Goal: Task Accomplishment & Management: Manage account settings

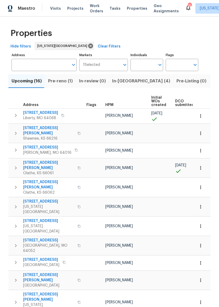
click at [125, 81] on span "In-[GEOGRAPHIC_DATA] (4)" at bounding box center [141, 80] width 58 height 7
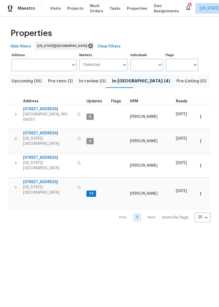
click at [36, 179] on span "[STREET_ADDRESS]" at bounding box center [48, 181] width 51 height 5
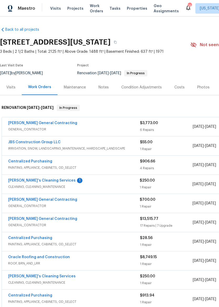
click at [43, 181] on link "[PERSON_NAME]'s Cleaning Services" at bounding box center [41, 180] width 67 height 4
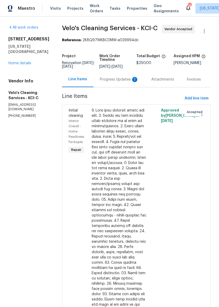
click at [118, 81] on div "Progress Updates 1" at bounding box center [119, 79] width 39 height 5
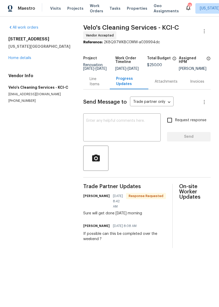
click at [28, 58] on link "Home details" at bounding box center [19, 58] width 23 height 4
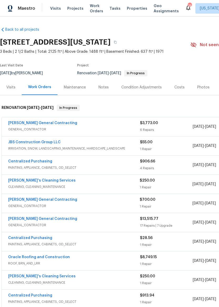
click at [125, 164] on div "Centralized Purchasing" at bounding box center [74, 162] width 132 height 6
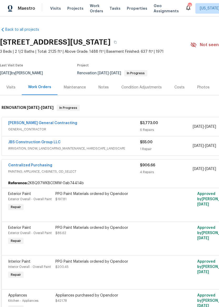
click at [134, 205] on div "PPG Paint Materials ordered by Opendoor $197.81" at bounding box center [113, 201] width 118 height 24
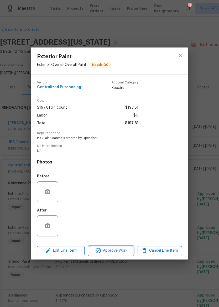
click at [120, 250] on span "Approve Work" at bounding box center [110, 250] width 41 height 7
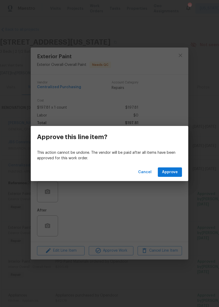
click at [172, 169] on span "Approve" at bounding box center [170, 172] width 16 height 7
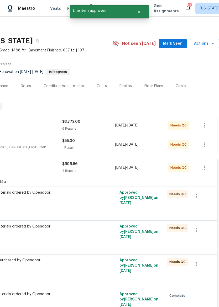
scroll to position [1, 78]
click at [64, 208] on div "PPG Paint Materials ordered by Opendoor $86.62" at bounding box center [35, 200] width 118 height 24
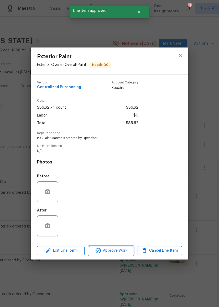
click at [118, 250] on span "Approve Work" at bounding box center [110, 250] width 41 height 7
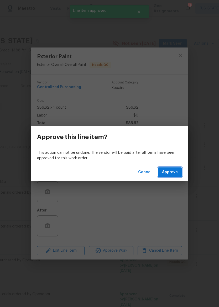
click at [171, 171] on span "Approve" at bounding box center [170, 172] width 16 height 7
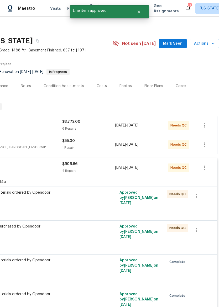
click at [98, 209] on div at bounding box center [106, 200] width 24 height 24
click at [86, 207] on div "PPG Paint Materials ordered by Opendoor $200.45" at bounding box center [35, 200] width 118 height 24
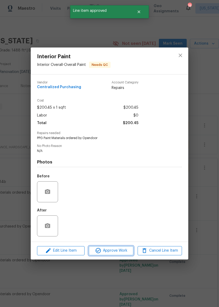
click at [113, 248] on span "Approve Work" at bounding box center [110, 250] width 41 height 7
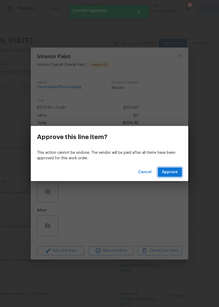
click at [170, 172] on span "Approve" at bounding box center [170, 172] width 16 height 7
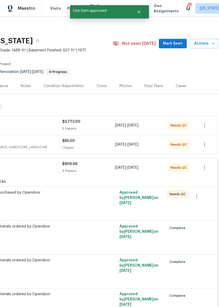
click at [90, 208] on div "Appliances purchased by Opendoor $421.78" at bounding box center [35, 200] width 118 height 24
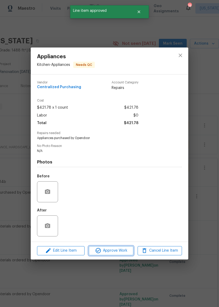
click at [114, 251] on span "Approve Work" at bounding box center [110, 250] width 41 height 7
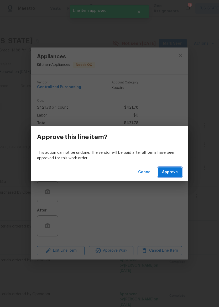
click at [170, 170] on span "Approve" at bounding box center [170, 172] width 16 height 7
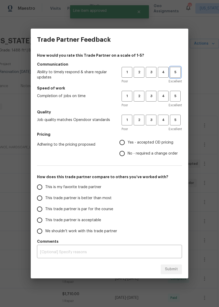
click at [176, 72] on span "5" at bounding box center [175, 72] width 10 height 6
click at [176, 97] on span "5" at bounding box center [175, 96] width 10 height 6
click at [178, 120] on span "5" at bounding box center [175, 120] width 10 height 6
click at [142, 144] on span "Yes - accepted OD pricing" at bounding box center [150, 143] width 46 height 6
click at [127, 144] on input "Yes - accepted OD pricing" at bounding box center [121, 142] width 11 height 11
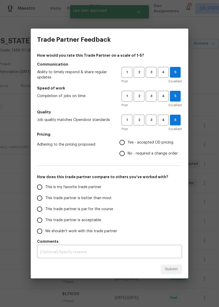
radio input "true"
click at [101, 194] on label "This trade partner is better than most" at bounding box center [75, 197] width 83 height 11
click at [45, 194] on input "This trade partner is better than most" at bounding box center [39, 197] width 11 height 11
click at [105, 198] on span "This trade partner is better than most" at bounding box center [78, 198] width 66 height 6
click at [45, 198] on input "This trade partner is better than most" at bounding box center [39, 197] width 11 height 11
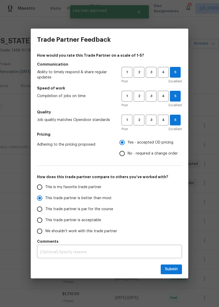
radio input "true"
click at [177, 270] on span "Submit" at bounding box center [171, 269] width 13 height 7
radio input "false"
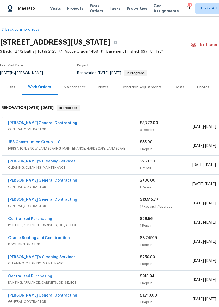
scroll to position [0, 0]
click at [124, 146] on span "IRRIGATION, SNOW, LANDSCAPING_MAINTENANCE, HARDSCAPE_LANDSCAPE" at bounding box center [74, 148] width 132 height 5
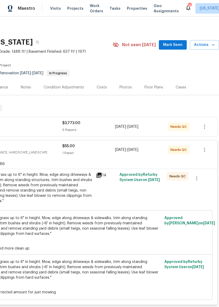
scroll to position [0, 78]
click at [67, 188] on div "Mowing of grass up to 6" in height. Mow, edge along driveways & sidewalks, trim…" at bounding box center [35, 187] width 115 height 31
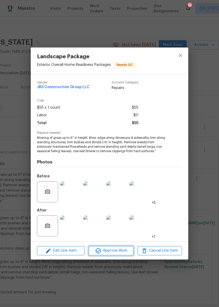
click at [122, 248] on span "Approve Work" at bounding box center [110, 250] width 41 height 7
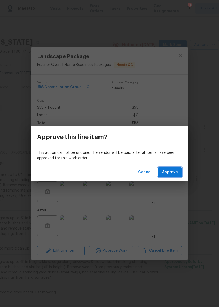
click at [172, 172] on span "Approve" at bounding box center [170, 172] width 16 height 7
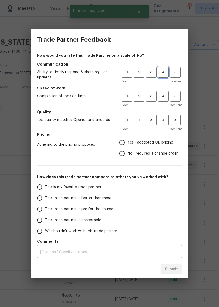
click at [162, 69] on span "4" at bounding box center [163, 72] width 10 height 6
click at [165, 97] on span "4" at bounding box center [163, 96] width 10 height 6
click at [165, 120] on span "4" at bounding box center [163, 120] width 10 height 6
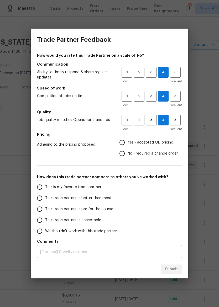
click at [144, 144] on span "Yes - accepted OD pricing" at bounding box center [150, 143] width 46 height 6
click at [127, 144] on input "Yes - accepted OD pricing" at bounding box center [121, 142] width 11 height 11
radio input "true"
click at [106, 195] on span "This trade partner is better than most" at bounding box center [78, 198] width 66 height 6
click at [45, 195] on input "This trade partner is better than most" at bounding box center [39, 197] width 11 height 11
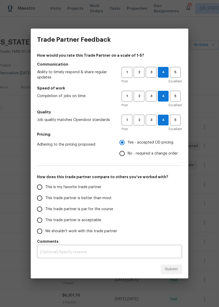
radio input "false"
click at [111, 210] on span "This trade partner is par for the course" at bounding box center [79, 209] width 68 height 6
click at [45, 210] on input "This trade partner is par for the course" at bounding box center [39, 208] width 11 height 11
click at [169, 269] on span "Submit" at bounding box center [171, 269] width 13 height 7
radio input "true"
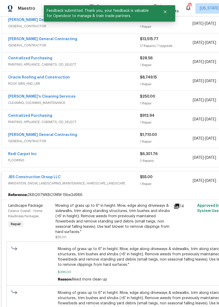
scroll to position [141, 0]
click at [126, 186] on div "JBS Construction Group LLC IRRIGATION, SNOW, LANDSCAPING_MAINTENANCE, HARDSCAPE…" at bounding box center [74, 180] width 132 height 13
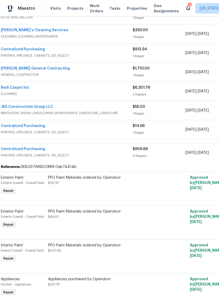
click at [113, 153] on span "PAINTING, APPLIANCE, CABINETS, OD_SELECT" at bounding box center [67, 154] width 132 height 5
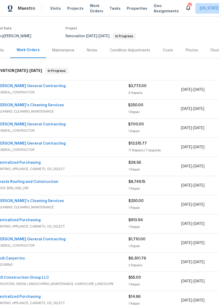
scroll to position [23, 5]
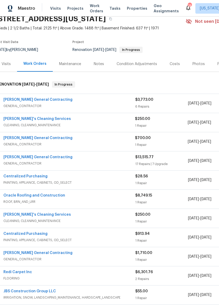
click at [75, 103] on div "Nicholson General Contracting" at bounding box center [69, 100] width 132 height 6
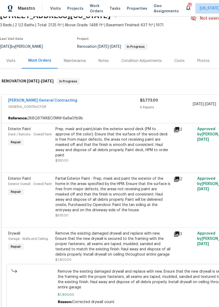
scroll to position [26, 0]
click at [122, 138] on div "Prep, mask and paint/stain the exterior wood deck (PM to approve of the color).…" at bounding box center [112, 141] width 115 height 31
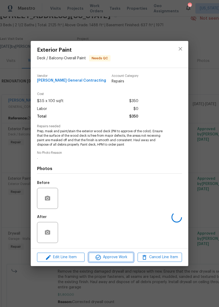
click at [118, 259] on span "Approve Work" at bounding box center [110, 257] width 41 height 7
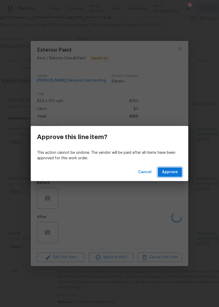
click at [175, 173] on span "Approve" at bounding box center [170, 172] width 16 height 7
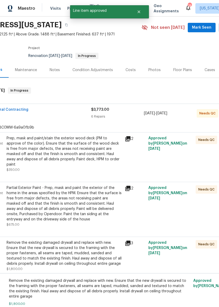
scroll to position [17, 50]
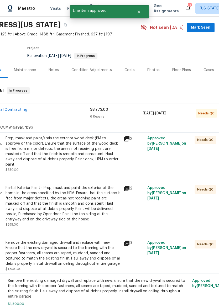
click at [81, 154] on div "Prep, mask and paint/stain the exterior wood deck (PM to approve of the color).…" at bounding box center [63, 150] width 115 height 31
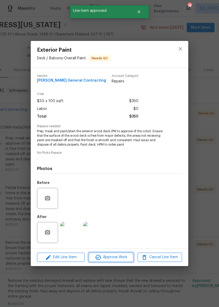
click at [116, 257] on span "Approve Work" at bounding box center [110, 257] width 41 height 7
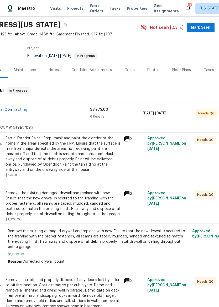
click at [89, 159] on div "Partial Exterior Paint - Prep, mask and paint the exterior of the home in the a…" at bounding box center [63, 153] width 115 height 37
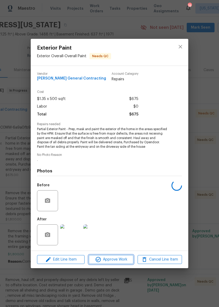
click at [122, 259] on span "Approve Work" at bounding box center [110, 259] width 41 height 7
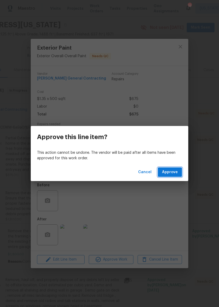
click at [173, 174] on span "Approve" at bounding box center [170, 172] width 16 height 7
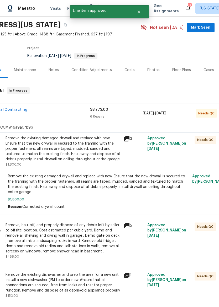
click at [85, 157] on div "Remove the existing damaged drywall and replace with new. Ensure that the new d…" at bounding box center [63, 148] width 115 height 26
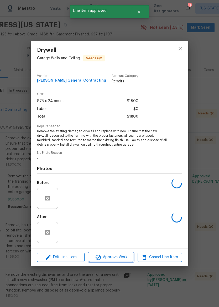
click at [122, 257] on span "Approve Work" at bounding box center [110, 257] width 41 height 7
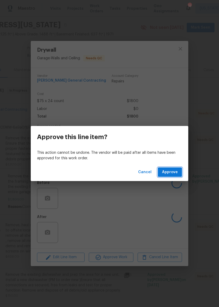
click at [174, 171] on span "Approve" at bounding box center [170, 172] width 16 height 7
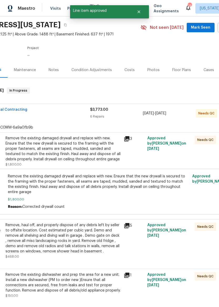
click at [96, 148] on div "Remove the existing damaged drywall and replace with new. Ensure that the new d…" at bounding box center [63, 148] width 115 height 26
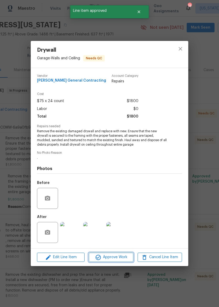
click at [117, 256] on span "Approve Work" at bounding box center [110, 257] width 41 height 7
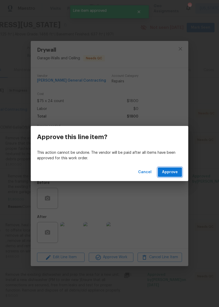
click at [170, 170] on span "Approve" at bounding box center [170, 172] width 16 height 7
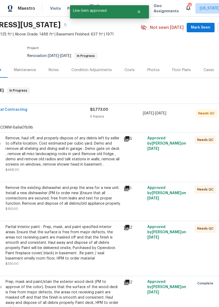
click at [87, 164] on div "Remove, haul off, and properly dispose of any debris left by seller to offsite …" at bounding box center [63, 150] width 115 height 31
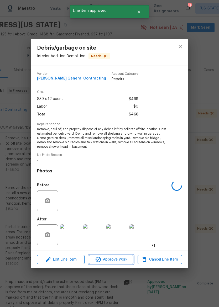
click at [112, 261] on span "Approve Work" at bounding box center [110, 259] width 41 height 7
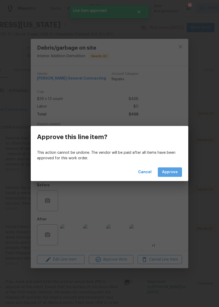
click at [175, 171] on span "Approve" at bounding box center [170, 172] width 16 height 7
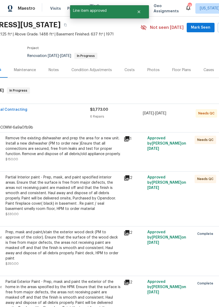
click at [92, 151] on div "Remove the existing dishwasher and prep the area for a new unit. Install a new …" at bounding box center [63, 145] width 115 height 21
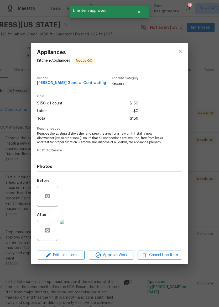
click at [113, 254] on span "Approve Work" at bounding box center [110, 255] width 41 height 7
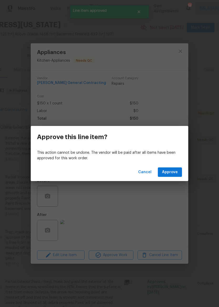
click at [172, 174] on span "Approve" at bounding box center [170, 172] width 16 height 7
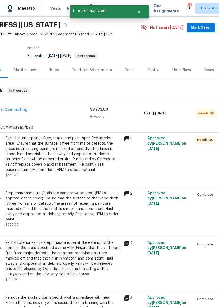
click at [90, 166] on div "Partial Interior paint - Prep, mask, and paint specified interior areas. Ensure…" at bounding box center [63, 153] width 115 height 37
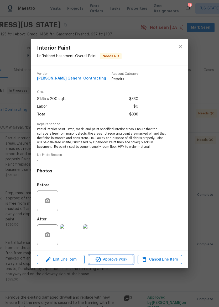
click at [109, 258] on span "Approve Work" at bounding box center [110, 259] width 41 height 7
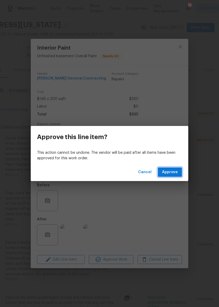
click at [172, 171] on span "Approve" at bounding box center [170, 172] width 16 height 7
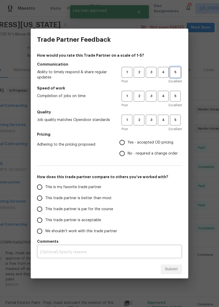
click at [175, 72] on span "5" at bounding box center [175, 72] width 10 height 6
click at [174, 97] on span "5" at bounding box center [175, 96] width 10 height 6
click at [160, 123] on button "4" at bounding box center [162, 119] width 11 height 11
click at [145, 144] on span "Yes - accepted OD pricing" at bounding box center [150, 143] width 46 height 6
click at [127, 144] on input "Yes - accepted OD pricing" at bounding box center [121, 142] width 11 height 11
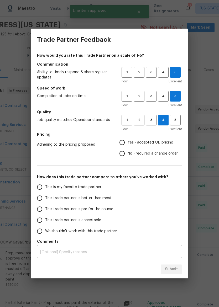
radio input "true"
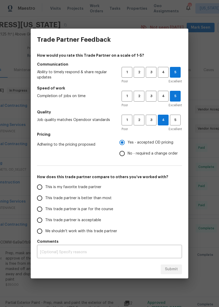
click at [102, 200] on span "This trade partner is better than most" at bounding box center [78, 198] width 66 height 6
click at [45, 200] on input "This trade partner is better than most" at bounding box center [39, 197] width 11 height 11
click at [176, 268] on span "Submit" at bounding box center [171, 269] width 13 height 7
radio input "true"
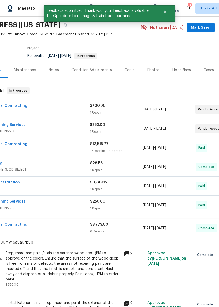
click at [81, 232] on span "GENERAL_CONTRACTOR" at bounding box center [24, 230] width 132 height 5
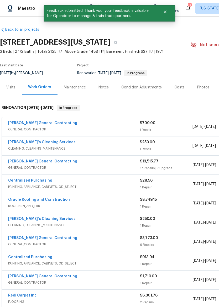
scroll to position [0, 0]
